Goal: Task Accomplishment & Management: Use online tool/utility

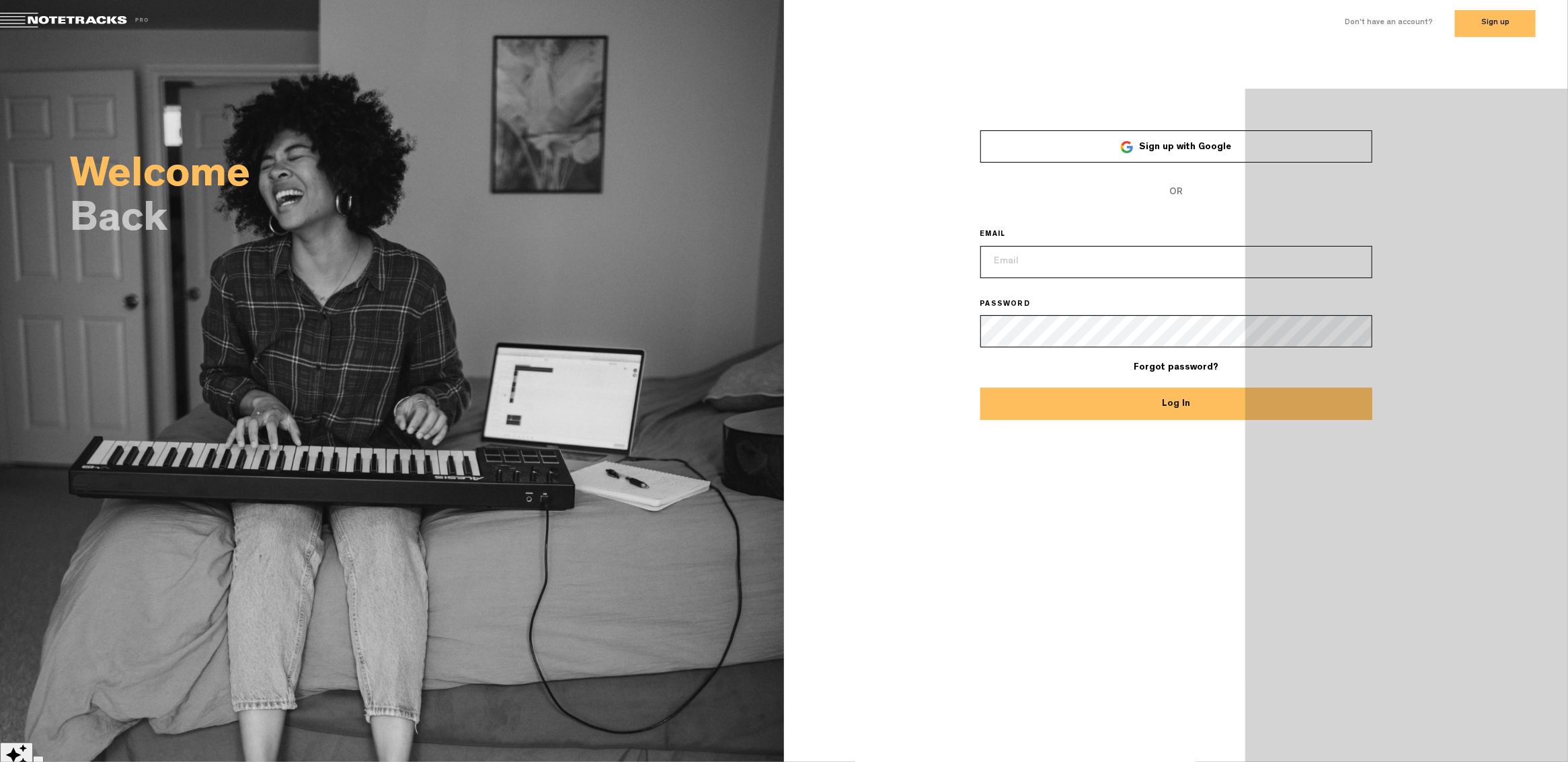
type input "[EMAIL_ADDRESS][DOMAIN_NAME]"
click at [1197, 410] on button "Log In" at bounding box center [1176, 404] width 392 height 32
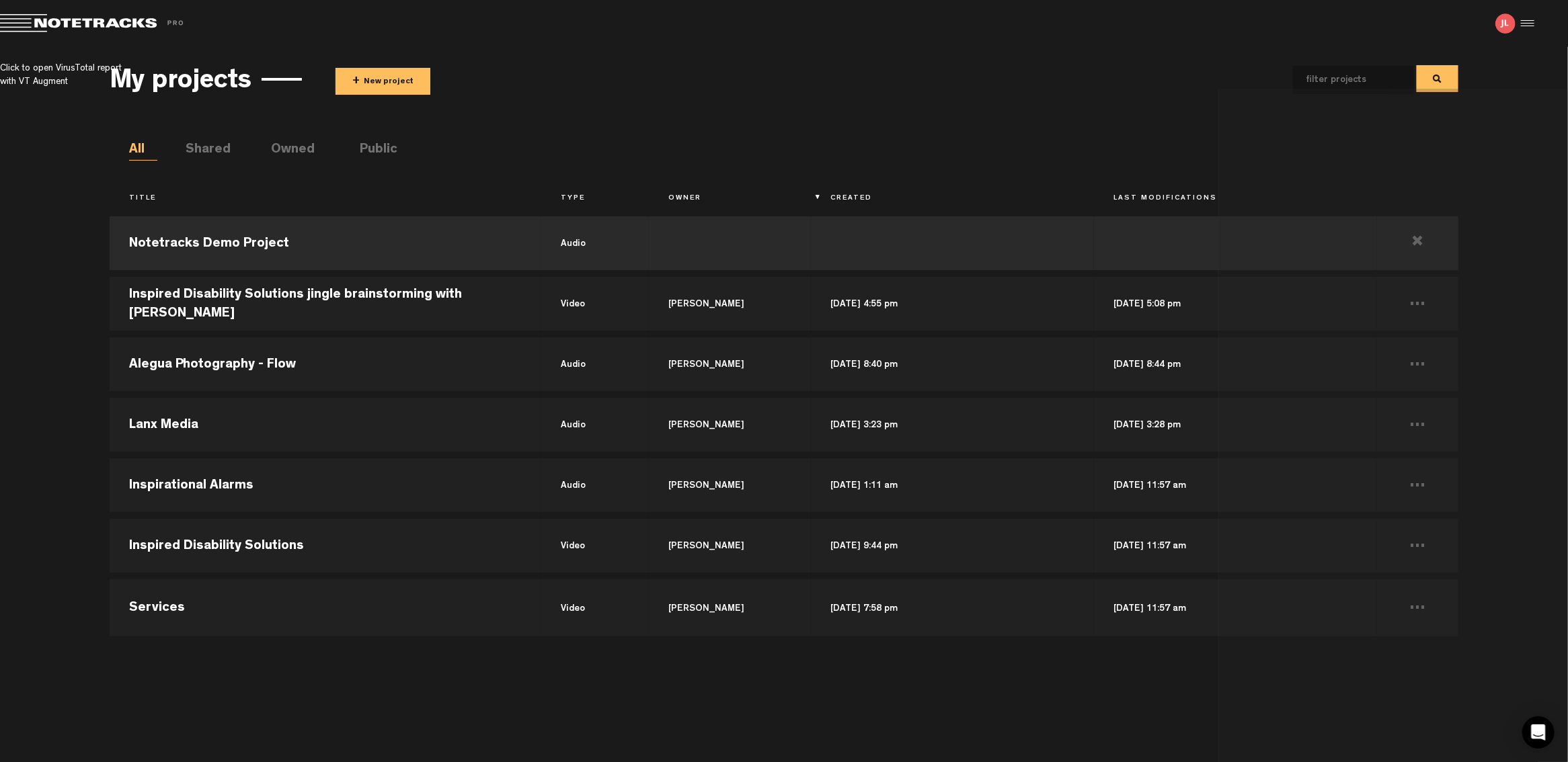
drag, startPoint x: 1514, startPoint y: 458, endPoint x: 1502, endPoint y: 367, distance: 91.8
click at [1513, 455] on div "My projects + New project All Shared Owned Public Title Type Owner Created Last…" at bounding box center [784, 398] width 1568 height 702
drag, startPoint x: 1489, startPoint y: 242, endPoint x: 1495, endPoint y: 171, distance: 71.3
click at [1490, 229] on div "My projects + New project All Shared Owned Public Title Type Owner Created Last…" at bounding box center [784, 398] width 1568 height 702
click at [1496, 168] on div "My projects + New project All Shared Owned Public Title Type Owner Created Last…" at bounding box center [784, 398] width 1568 height 702
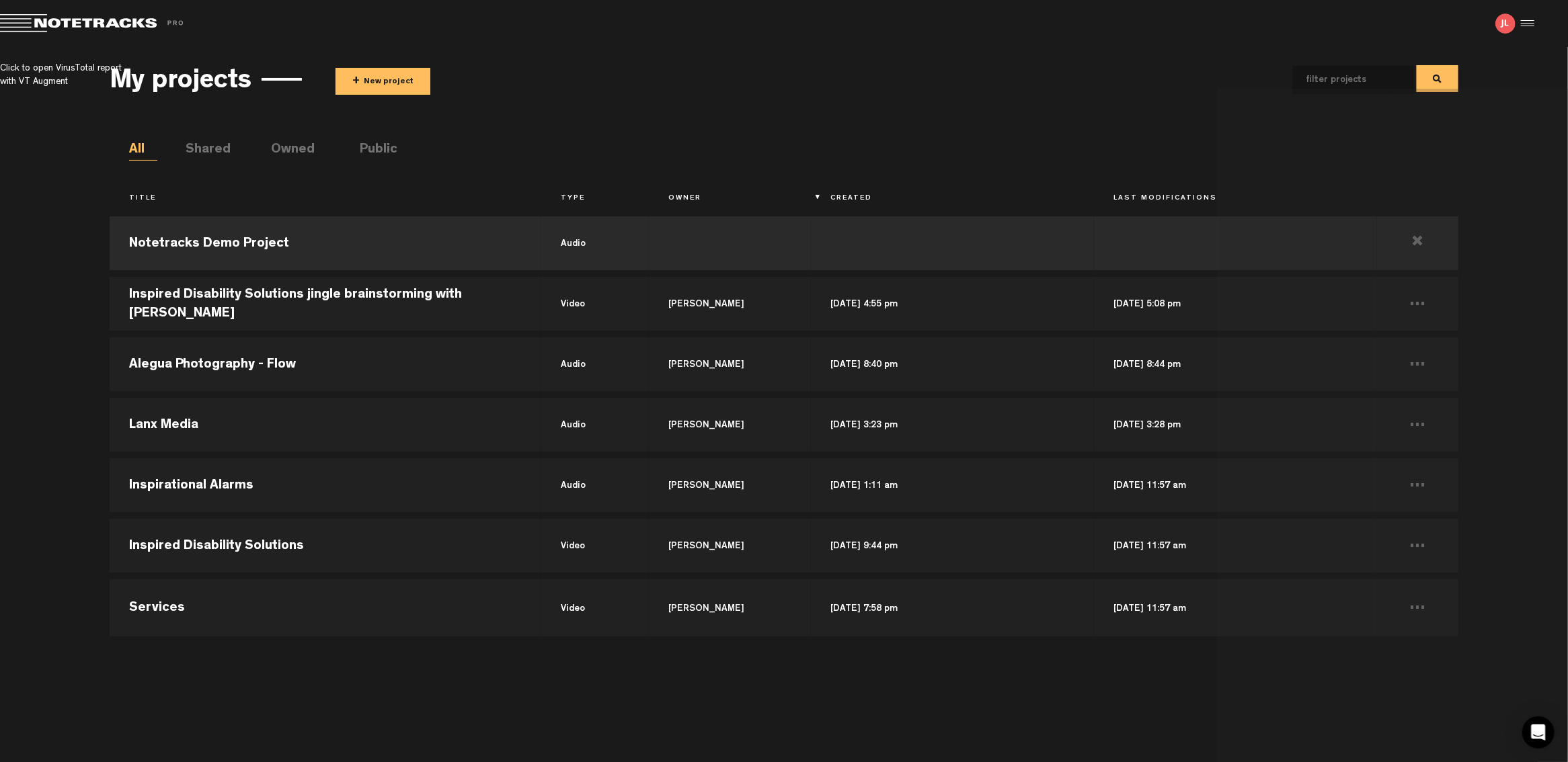
drag, startPoint x: 1506, startPoint y: 666, endPoint x: 1493, endPoint y: 683, distance: 21.4
click at [1501, 669] on div "My projects + New project All Shared Owned Public Title Type Owner Created Last…" at bounding box center [784, 398] width 1568 height 702
drag, startPoint x: 1493, startPoint y: 683, endPoint x: 1519, endPoint y: 501, distance: 183.8
click at [1495, 655] on div "My projects + New project All Shared Owned Public Title Type Owner Created Last…" at bounding box center [784, 398] width 1568 height 702
drag, startPoint x: 1529, startPoint y: 325, endPoint x: 1528, endPoint y: 229, distance: 96.0
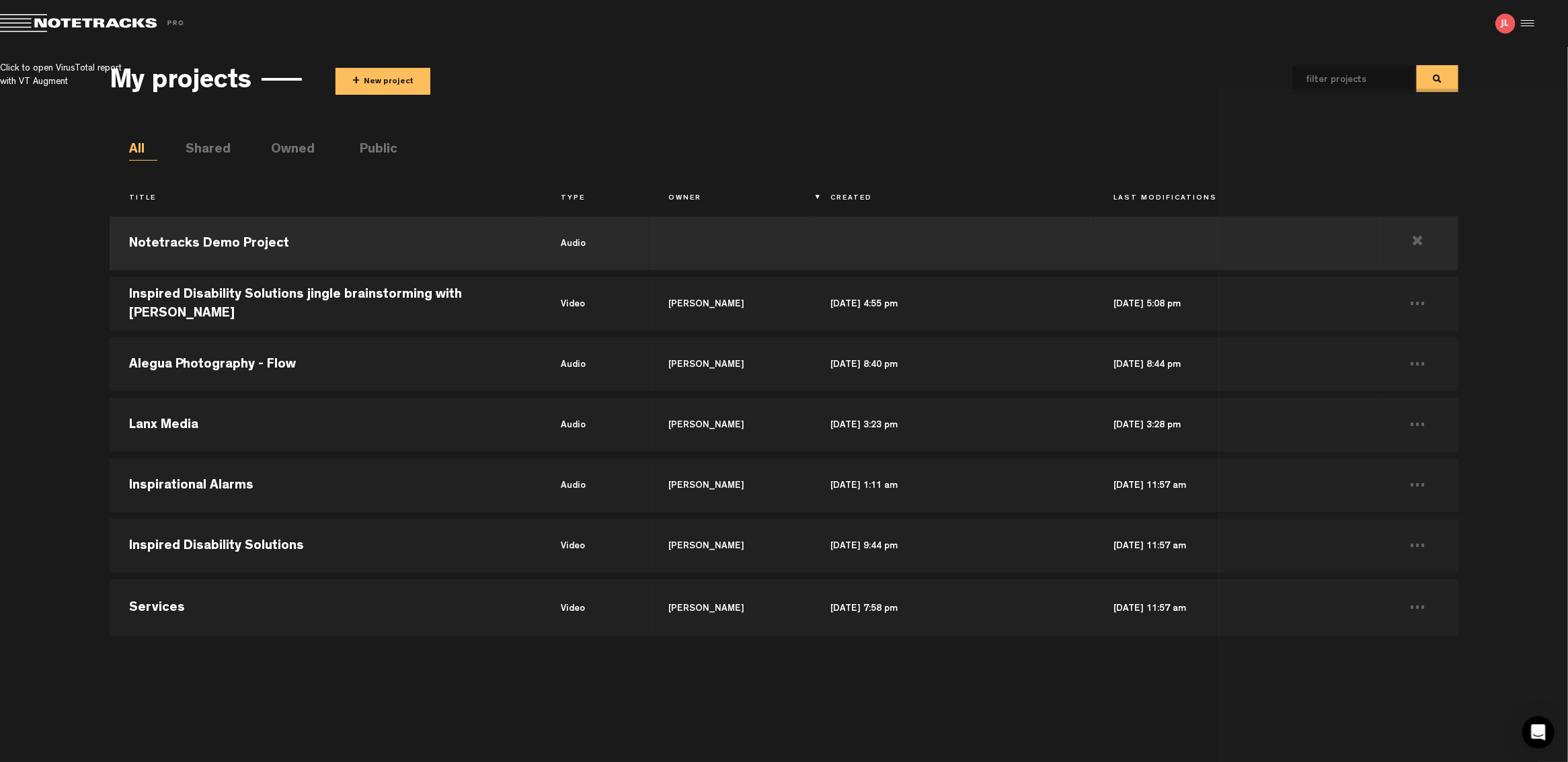
click at [1529, 303] on div "My projects + New project All Shared Owned Public Title Type Owner Created Last…" at bounding box center [784, 398] width 1568 height 702
drag, startPoint x: 1523, startPoint y: 201, endPoint x: 1518, endPoint y: 175, distance: 26.5
click at [1518, 178] on div "My projects + New project All Shared Owned Public Title Type Owner Created Last…" at bounding box center [784, 398] width 1568 height 702
click at [1518, 175] on div "My projects + New project All Shared Owned Public Title Type Owner Created Last…" at bounding box center [784, 398] width 1568 height 702
drag, startPoint x: 1495, startPoint y: 281, endPoint x: 1495, endPoint y: 297, distance: 16.0
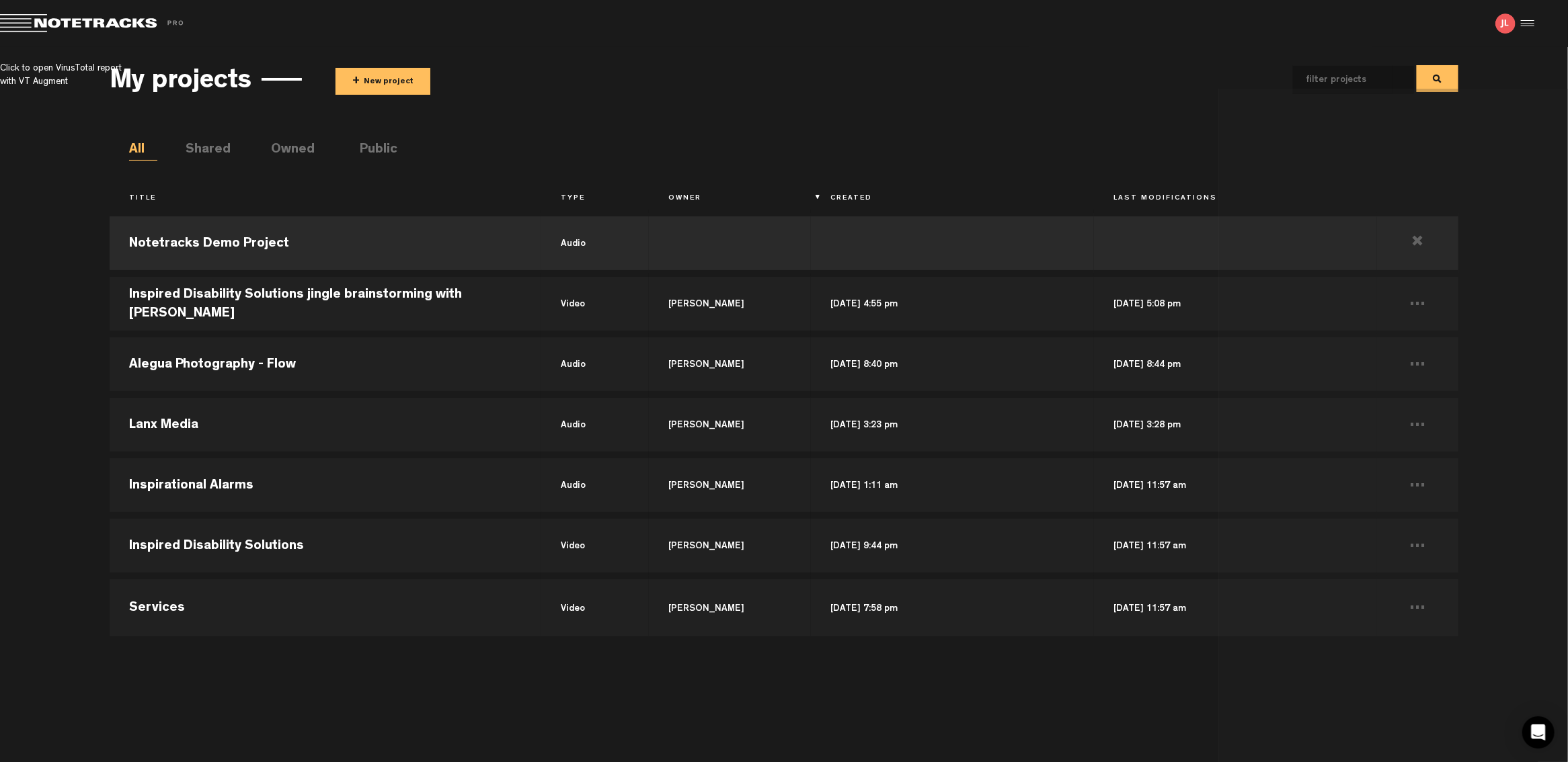
click at [1495, 282] on div "My projects + New project All Shared Owned Public Title Type Owner Created Last…" at bounding box center [784, 398] width 1568 height 702
click at [1495, 299] on div "My projects + New project All Shared Owned Public Title Type Owner Created Last…" at bounding box center [784, 398] width 1568 height 702
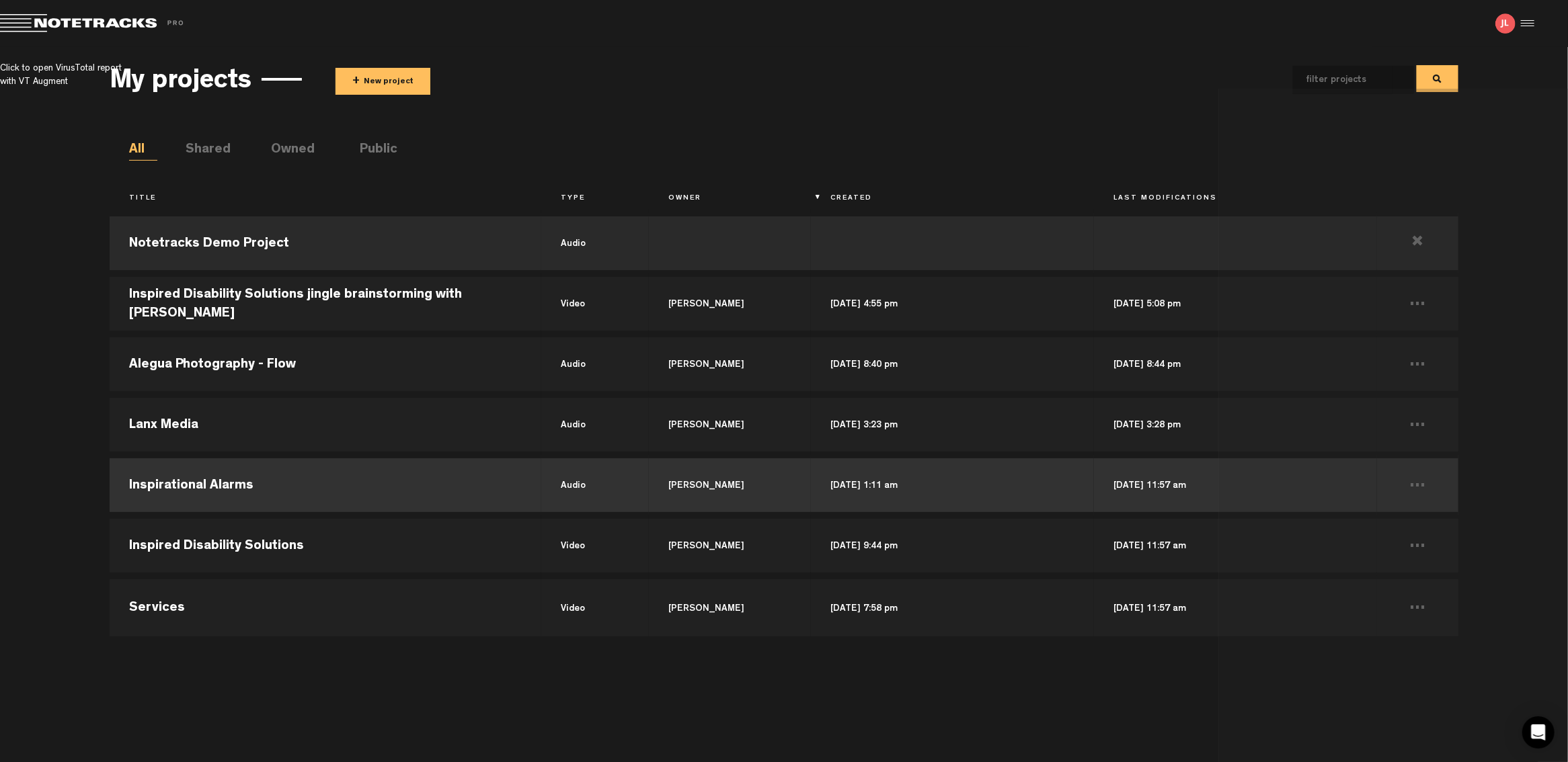
click at [230, 503] on td "Inspirational Alarms" at bounding box center [325, 486] width 431 height 61
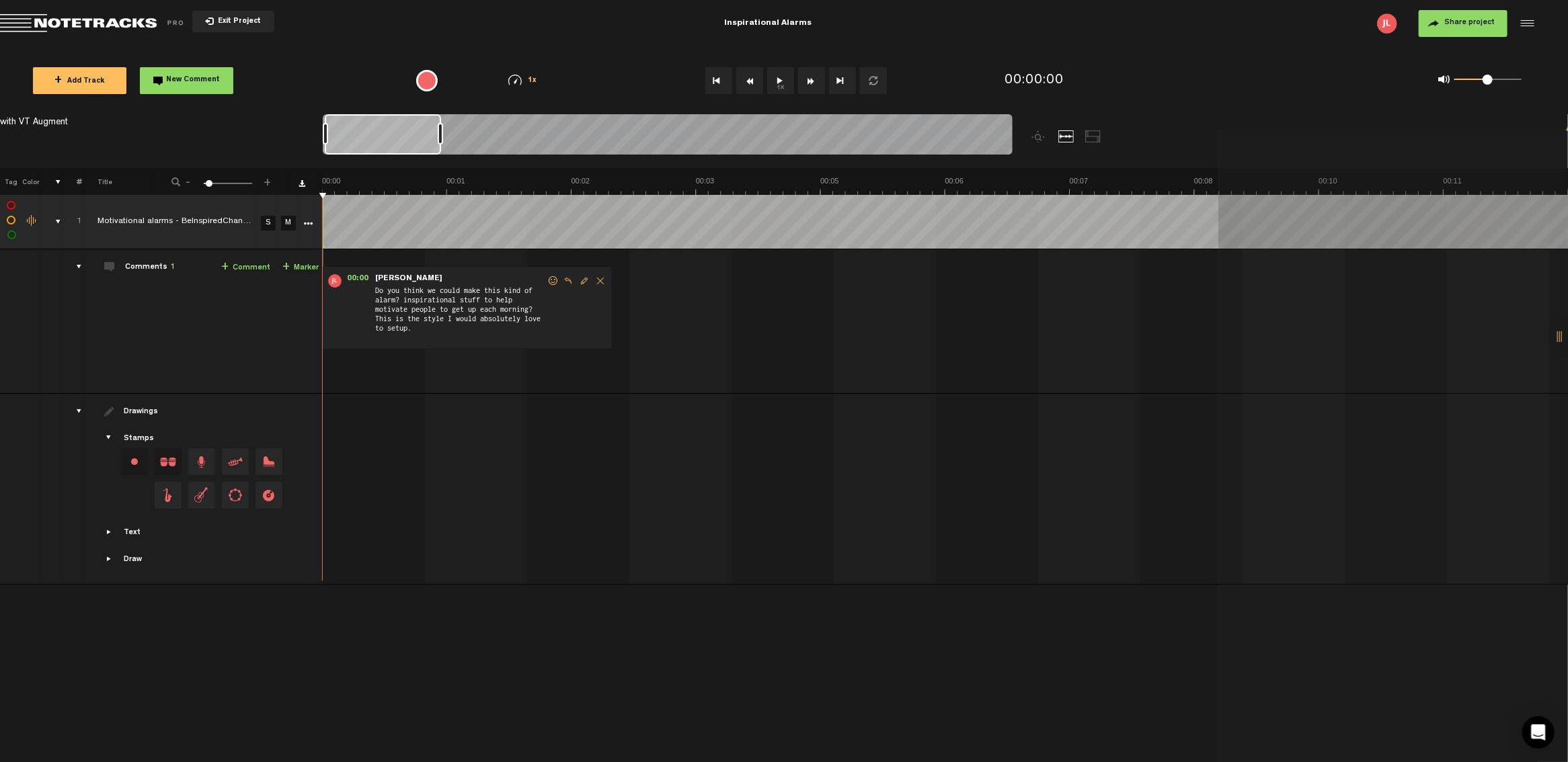
click at [788, 86] on button "1x" at bounding box center [780, 80] width 27 height 27
